Goal: Transaction & Acquisition: Purchase product/service

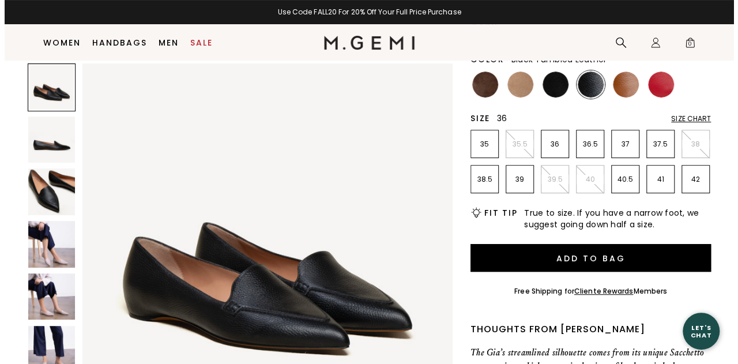
scroll to position [149, 0]
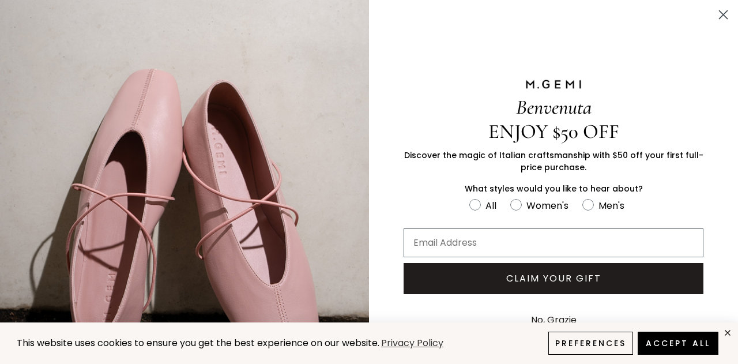
click at [39, 262] on img "FULLSCREEN Form" at bounding box center [184, 206] width 369 height 413
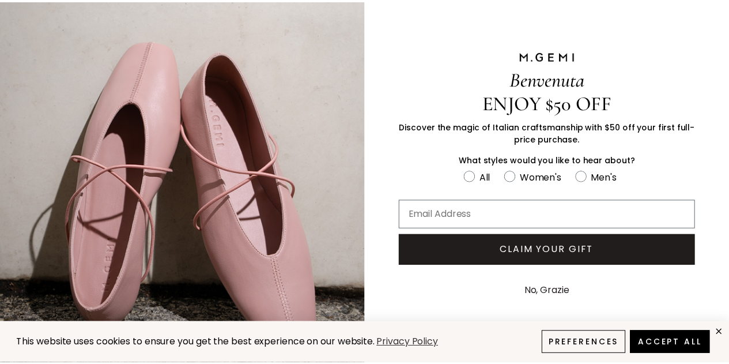
scroll to position [44, 0]
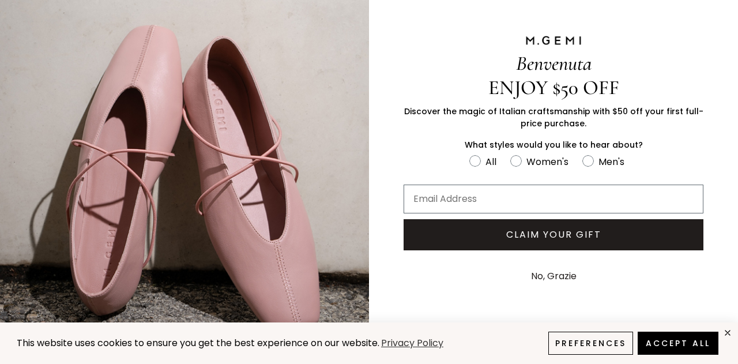
click at [546, 267] on button "No, Grazie" at bounding box center [553, 276] width 57 height 29
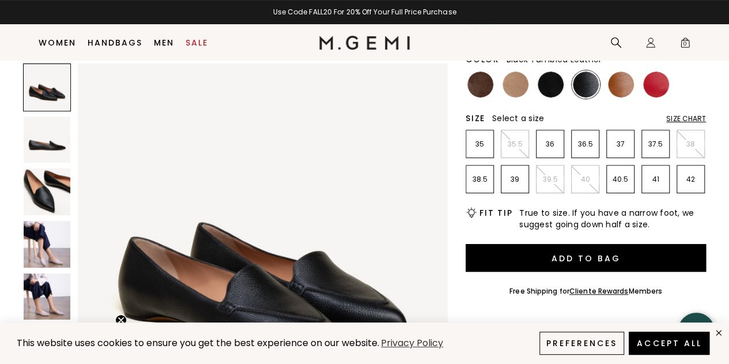
click at [50, 281] on img at bounding box center [47, 296] width 47 height 47
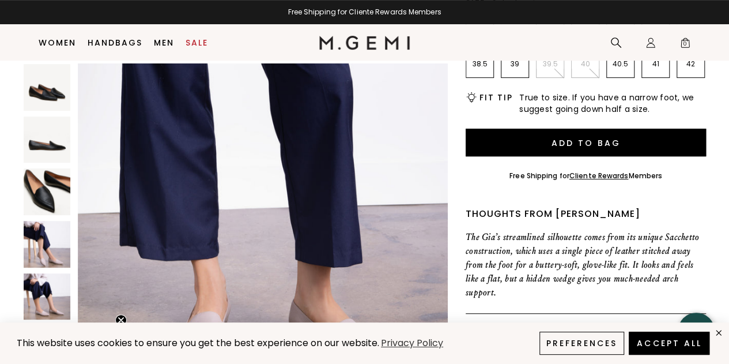
scroll to position [2068, 0]
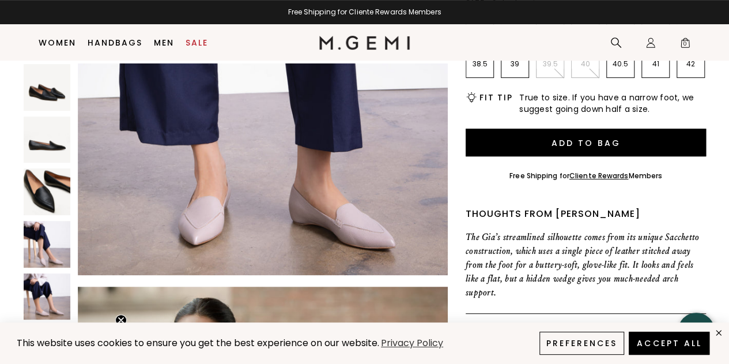
click at [45, 95] on img at bounding box center [47, 87] width 47 height 47
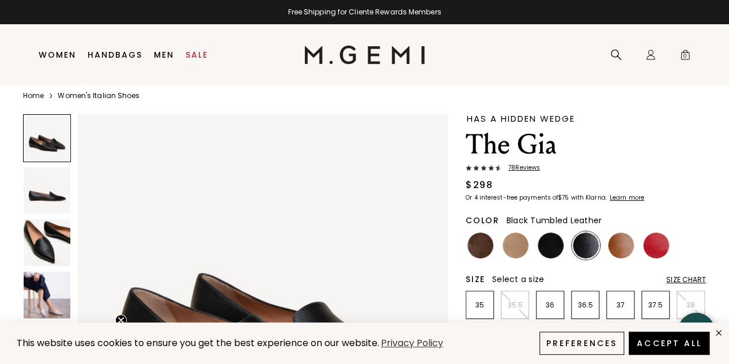
scroll to position [24, 0]
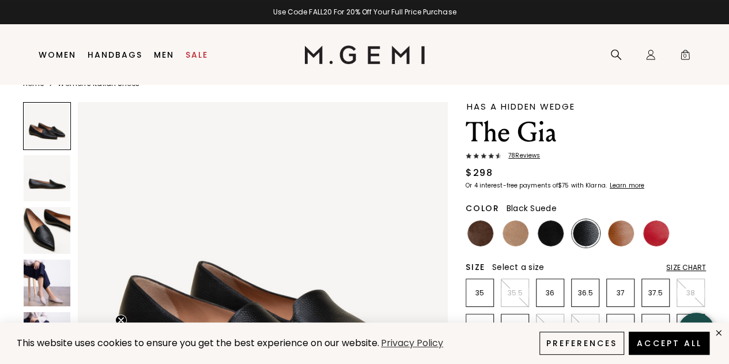
click at [551, 227] on img at bounding box center [551, 233] width 26 height 26
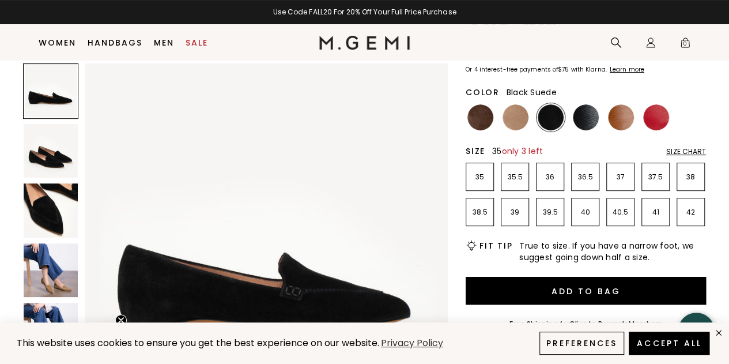
scroll to position [115, 0]
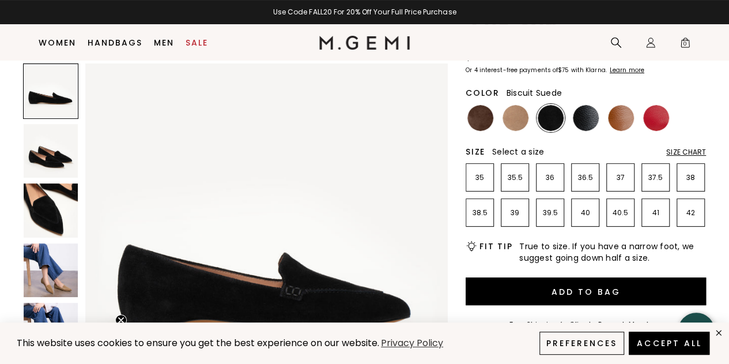
click at [511, 120] on img at bounding box center [516, 118] width 26 height 26
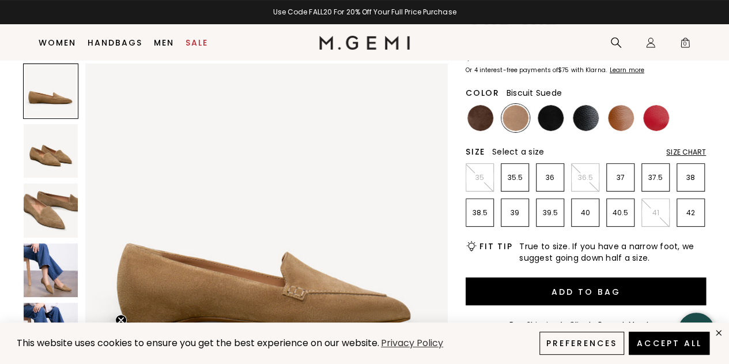
click at [56, 280] on img at bounding box center [51, 270] width 54 height 54
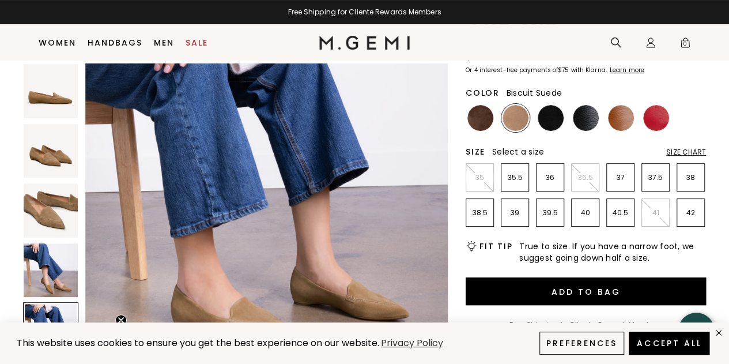
scroll to position [1499, 0]
